Goal: Task Accomplishment & Management: Use online tool/utility

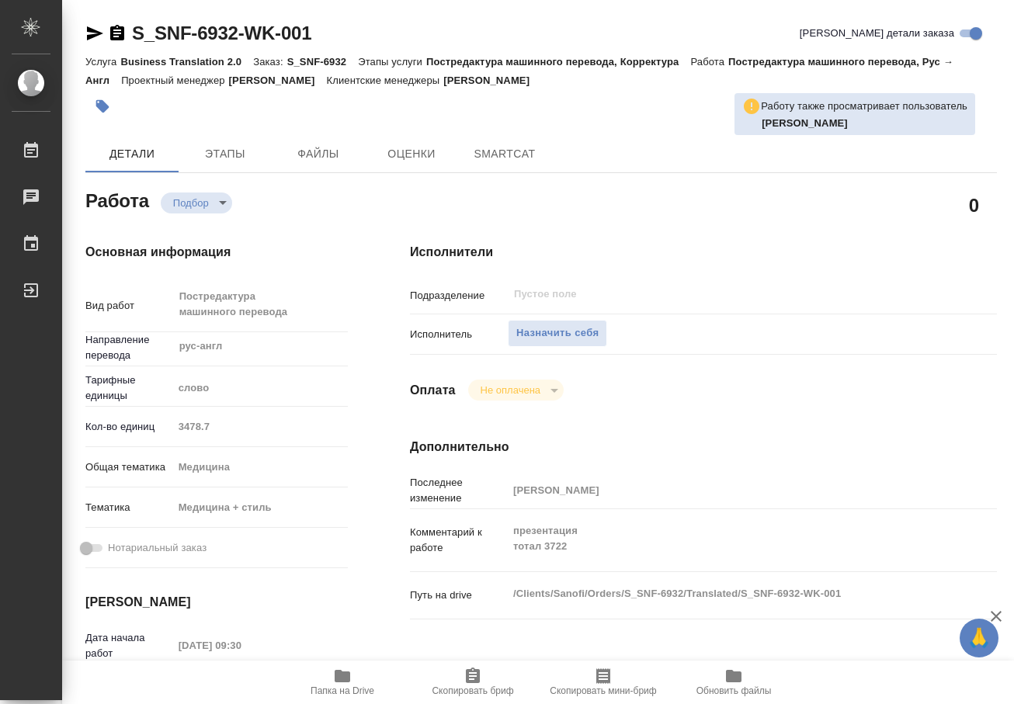
type textarea "x"
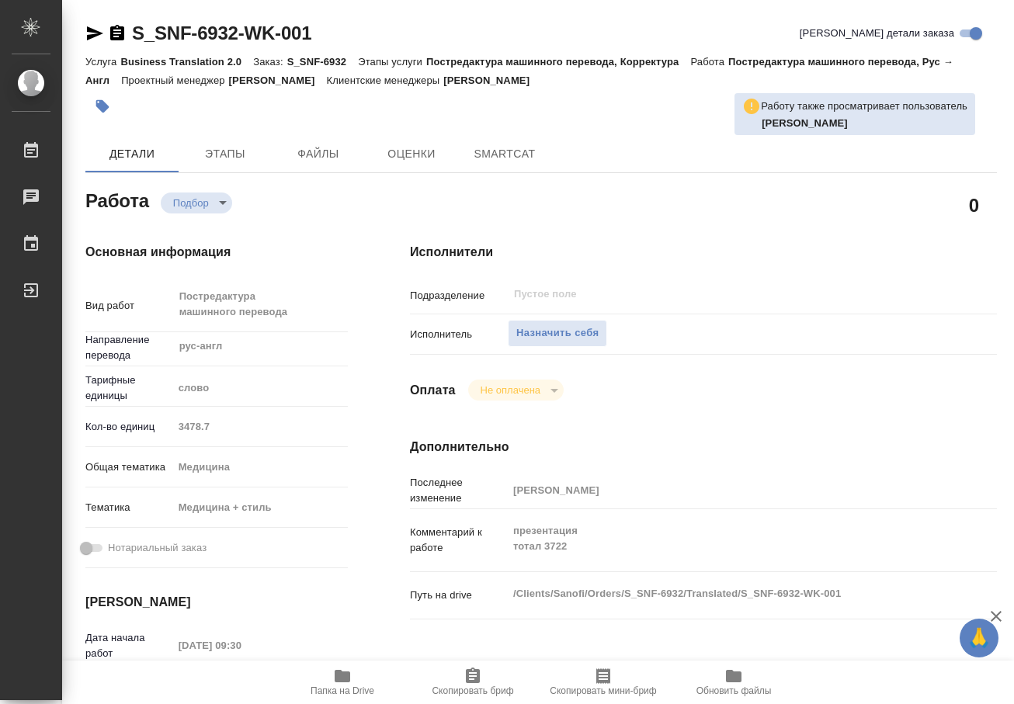
type textarea "x"
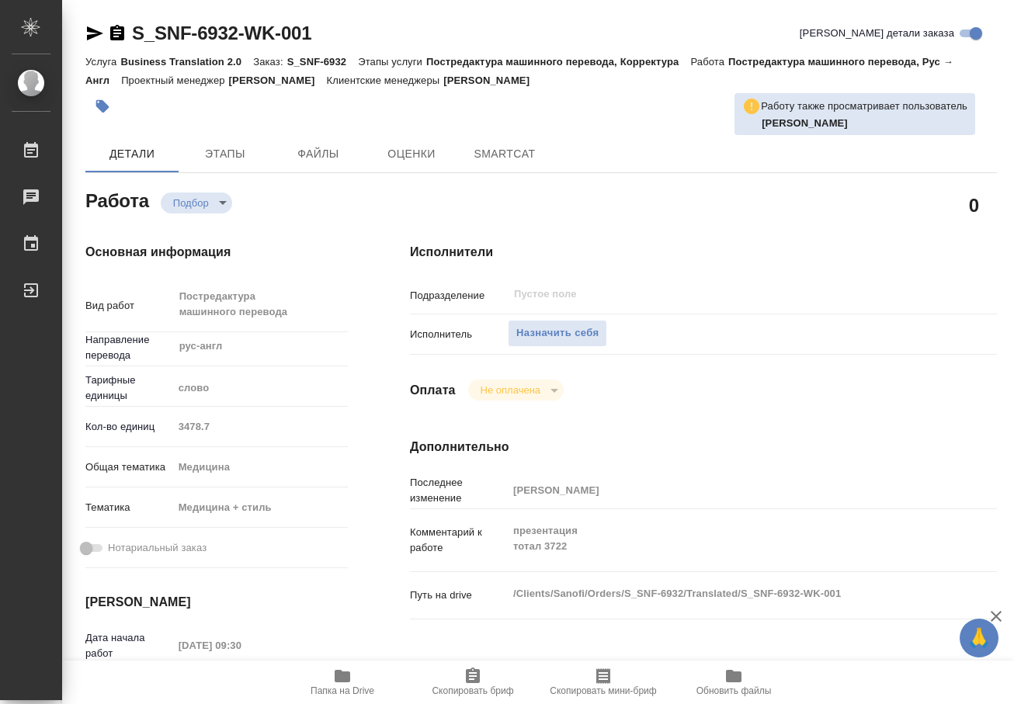
type textarea "x"
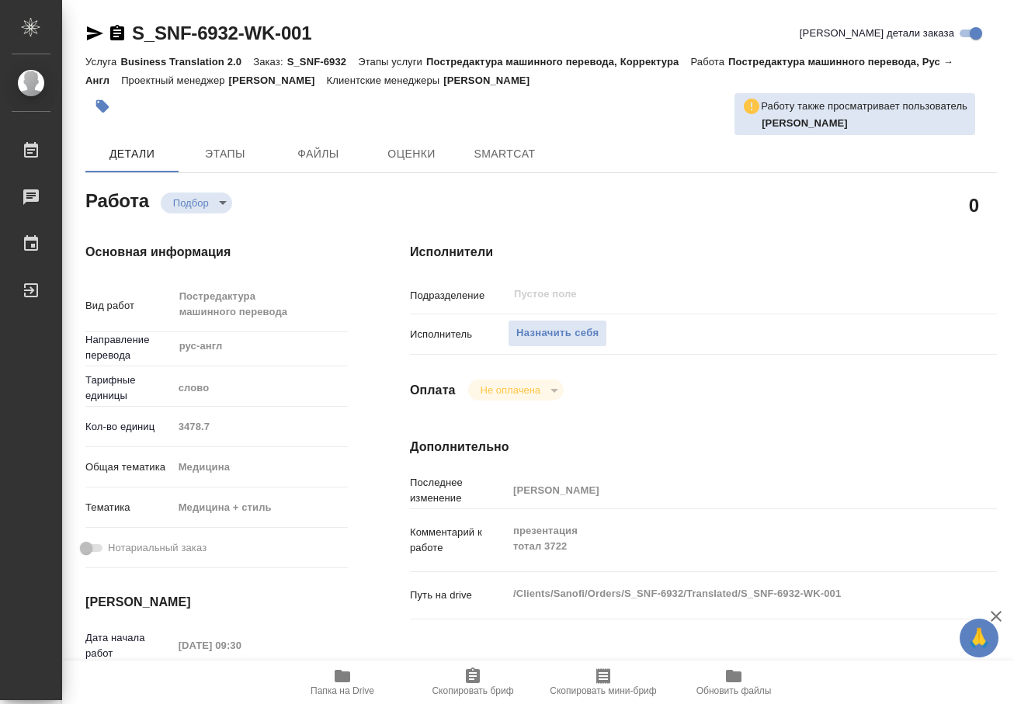
type textarea "x"
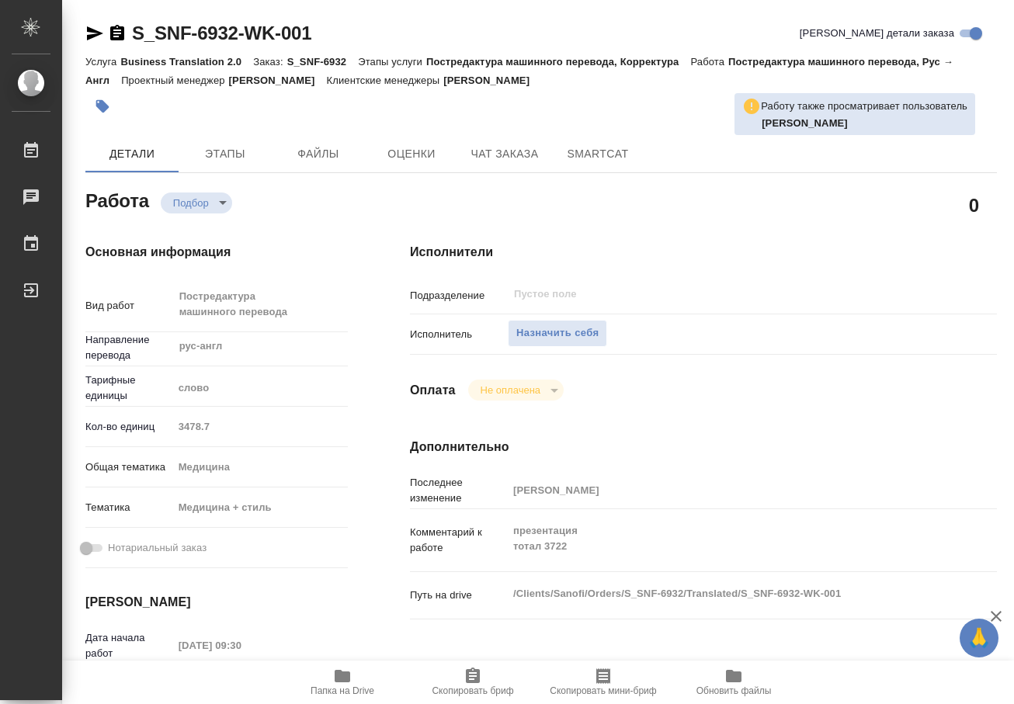
type textarea "x"
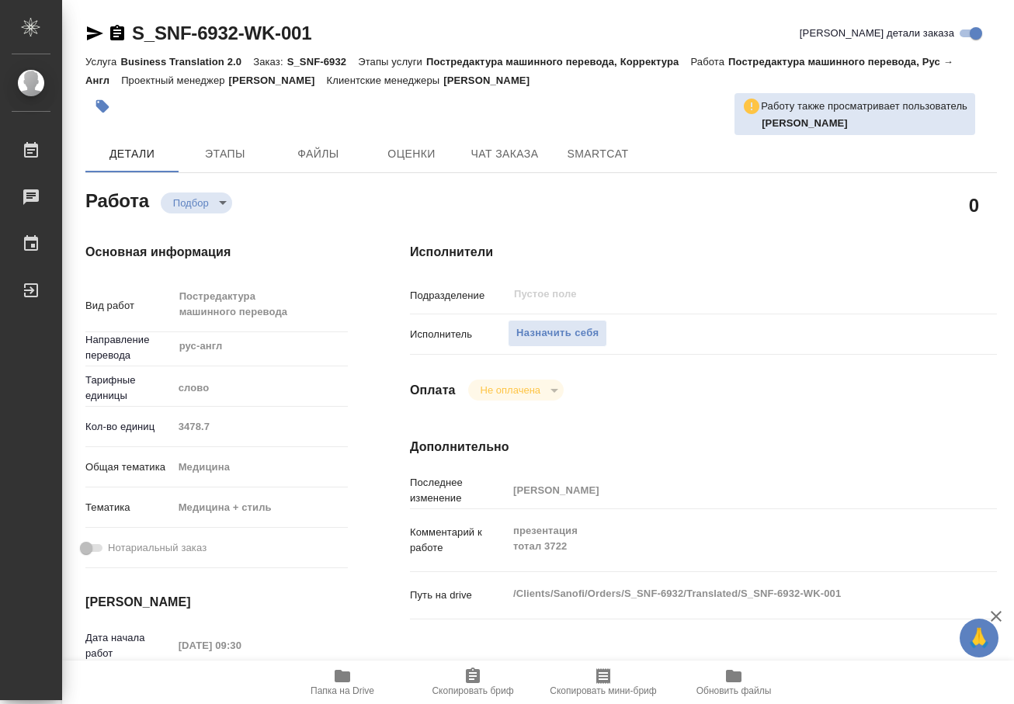
type textarea "x"
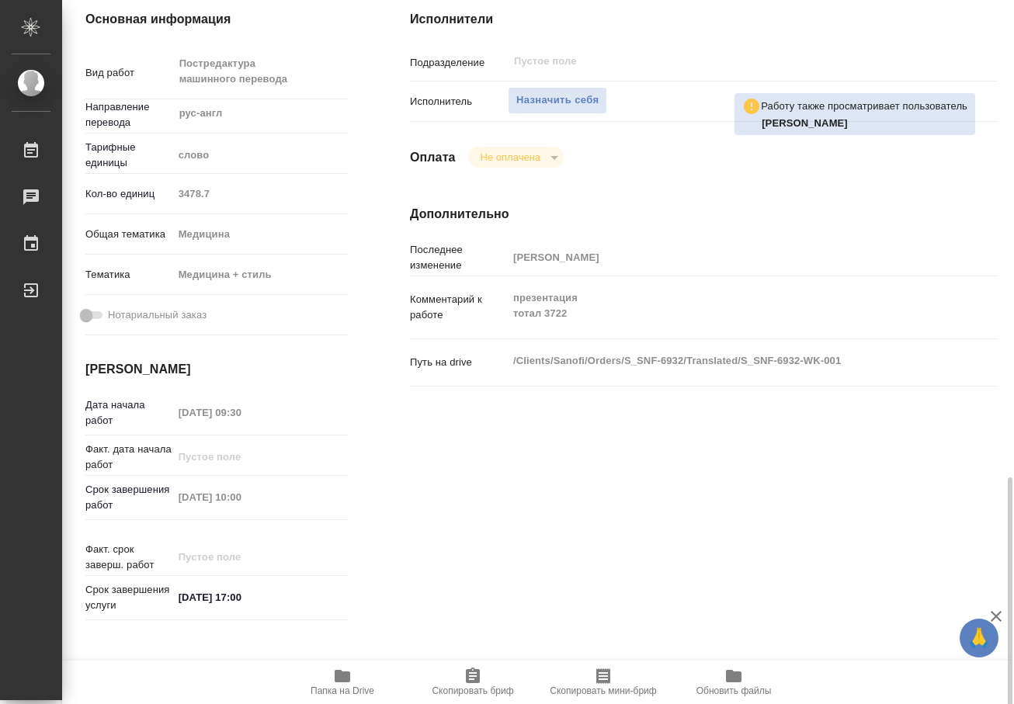
scroll to position [466, 0]
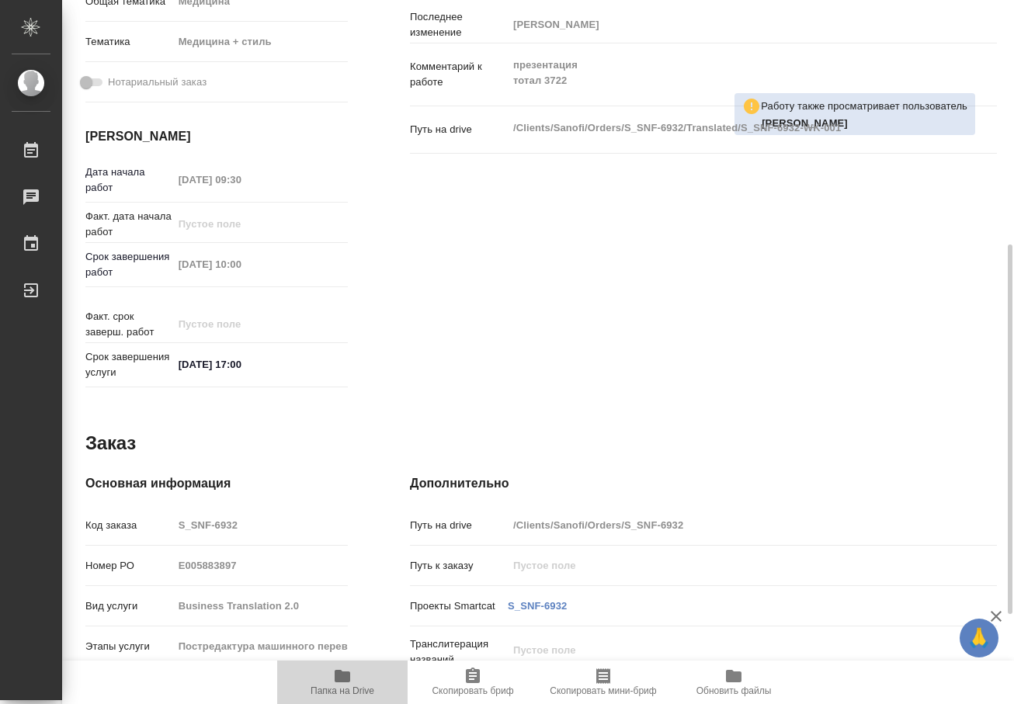
click at [347, 673] on icon "button" at bounding box center [343, 676] width 16 height 12
